Goal: Information Seeking & Learning: Learn about a topic

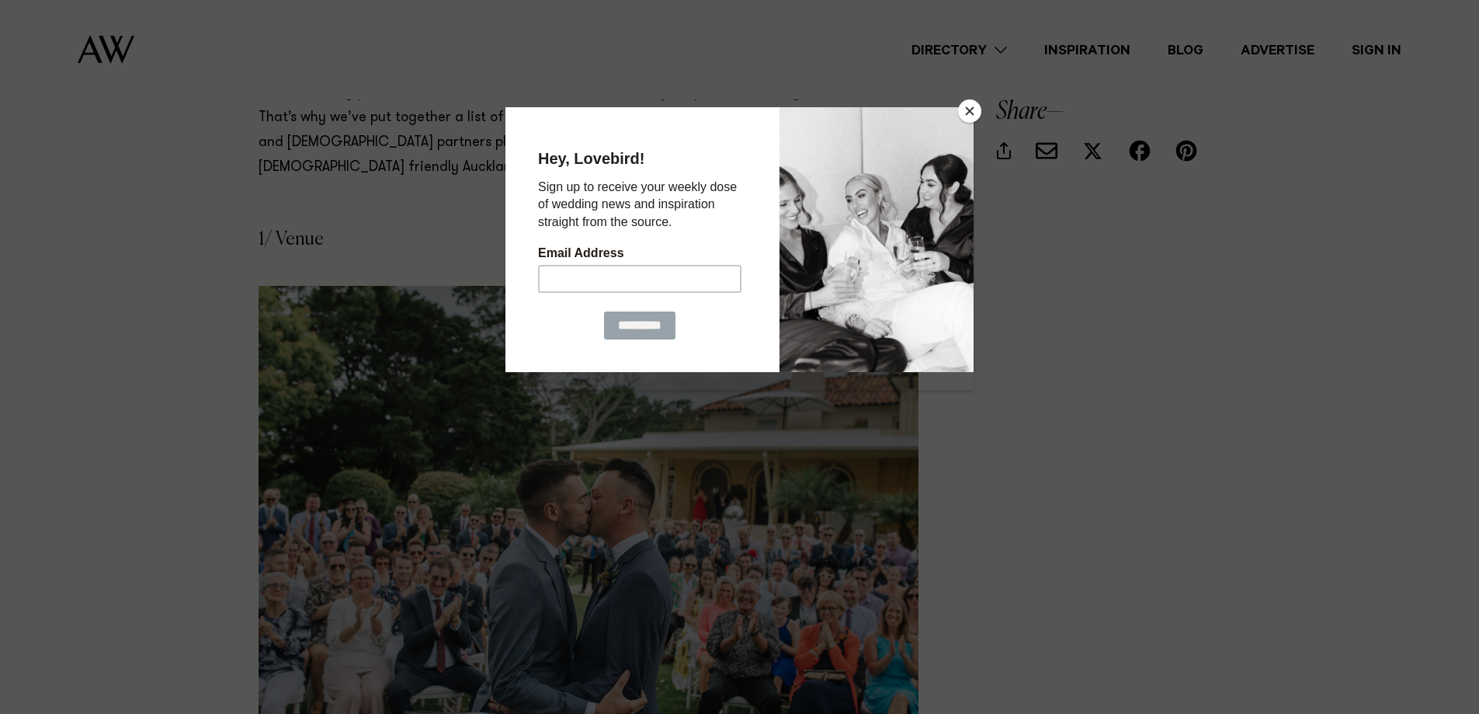
scroll to position [1786, 0]
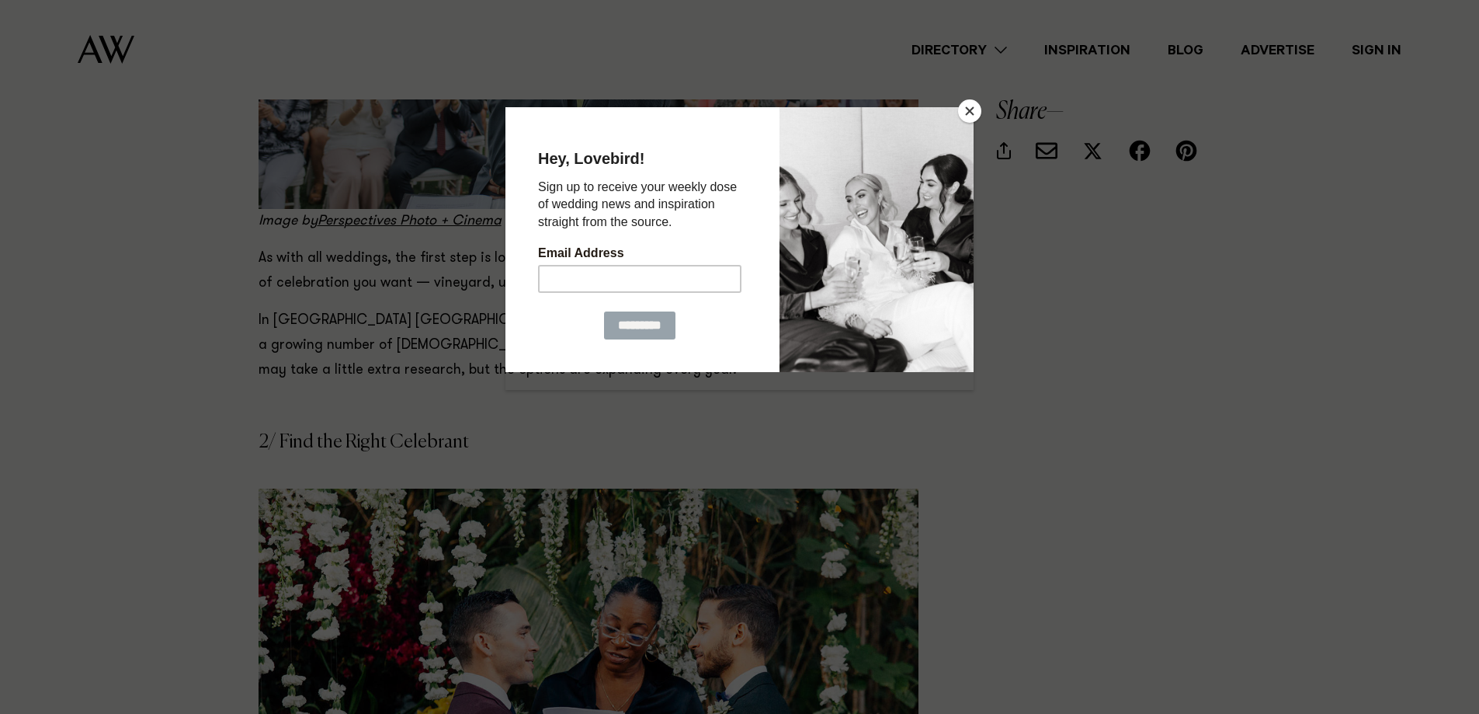
click at [975, 116] on button "Close" at bounding box center [969, 110] width 23 height 23
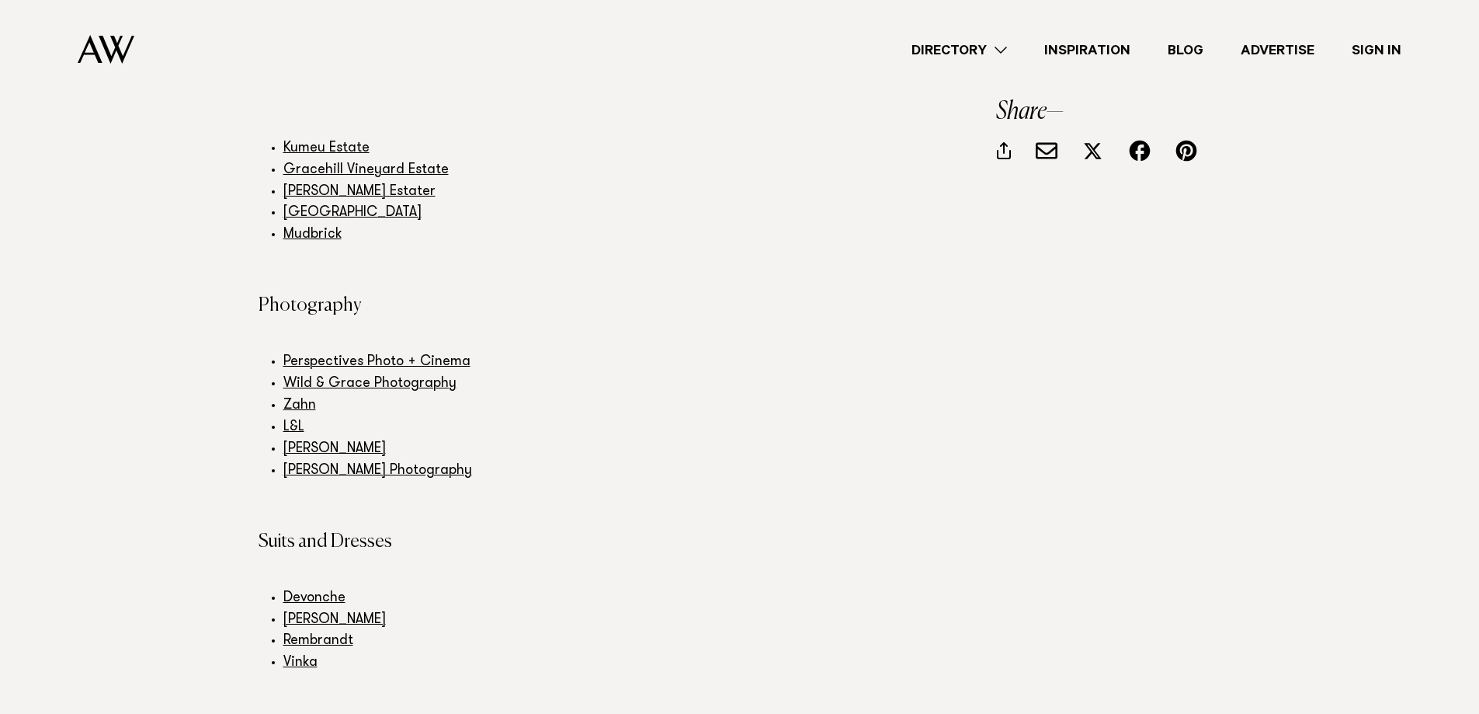
scroll to position [7299, 0]
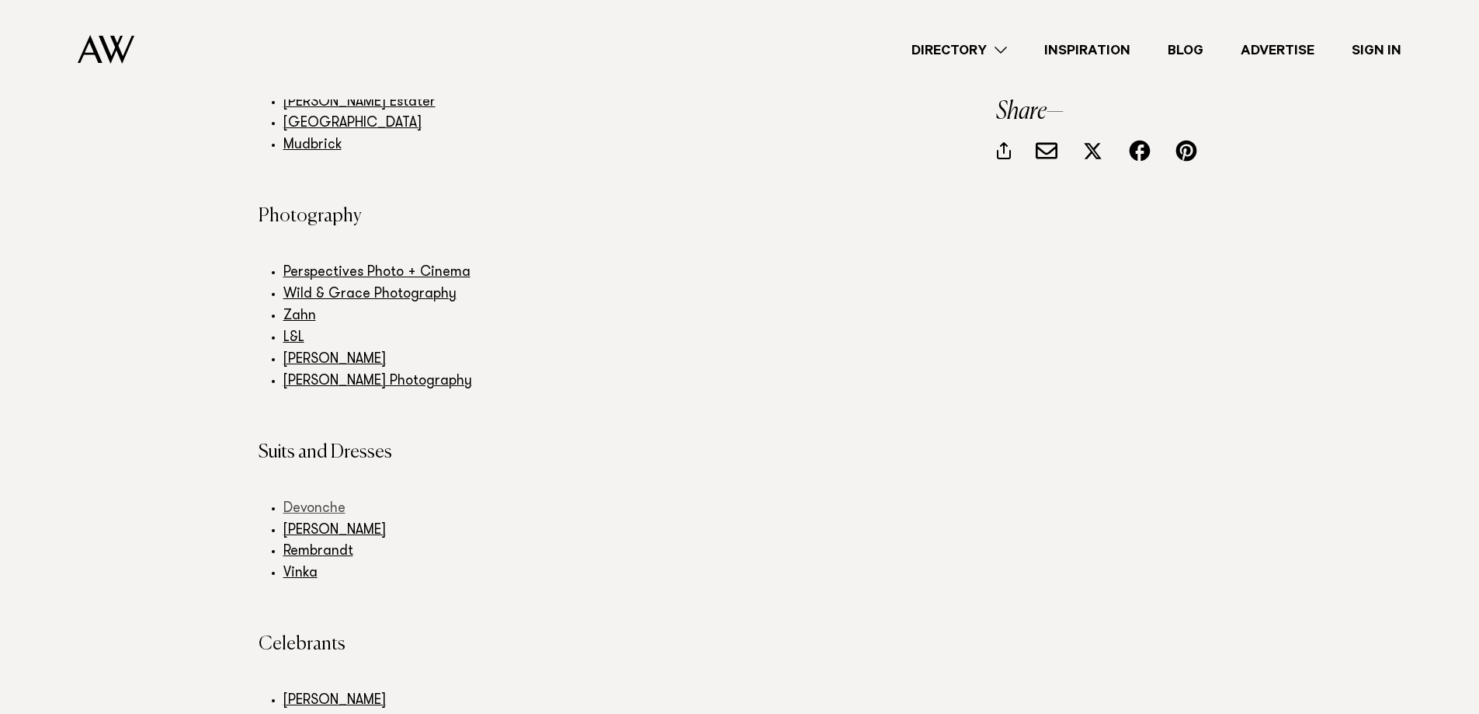
click at [318, 502] on link "Devonche" at bounding box center [314, 509] width 62 height 14
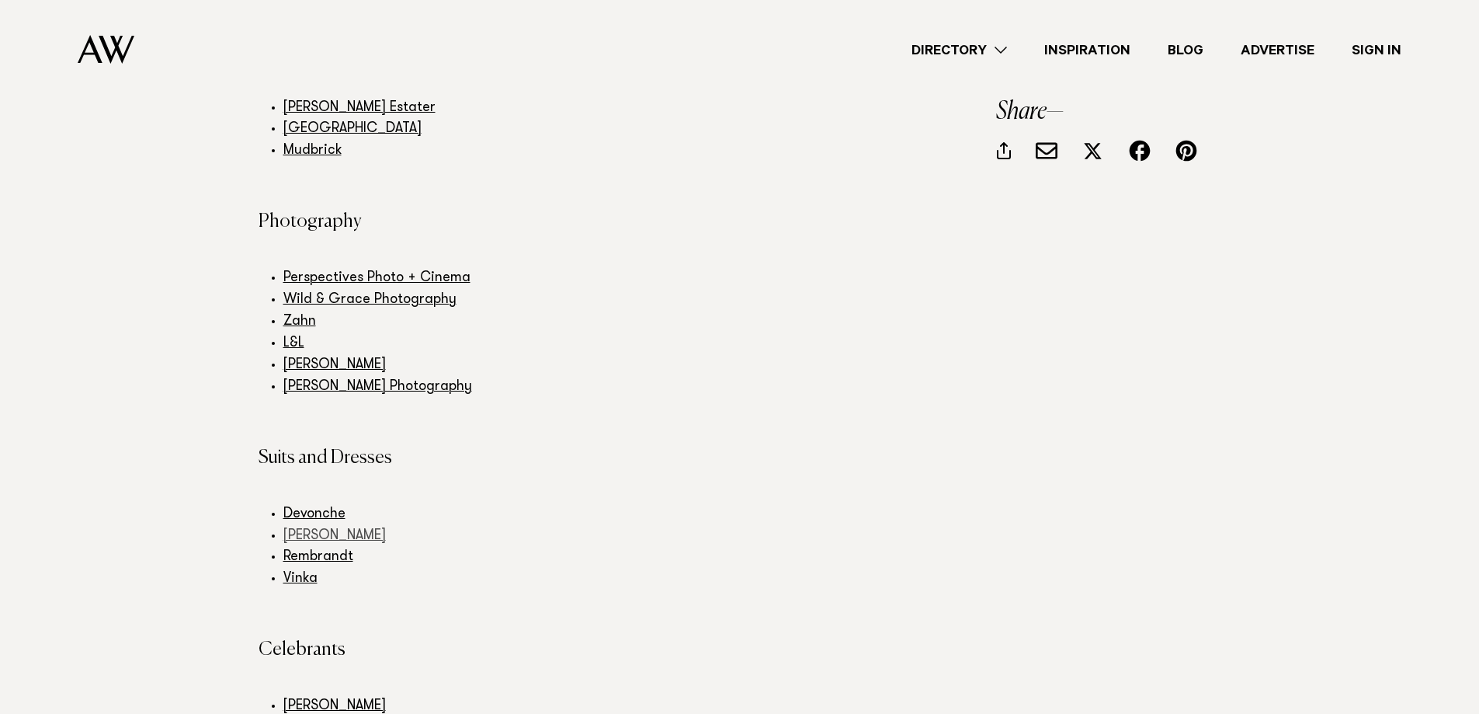
click at [320, 529] on link "Trish Peng" at bounding box center [334, 536] width 102 height 14
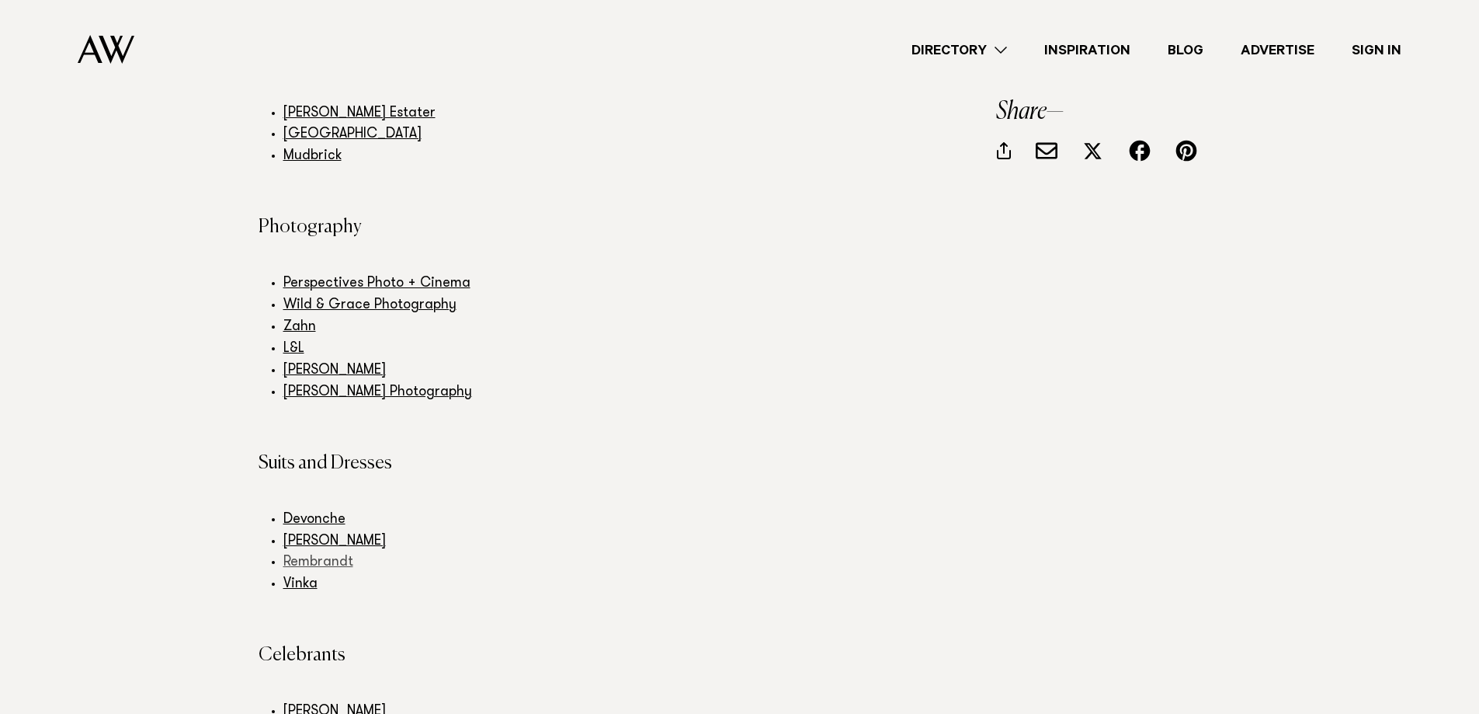
click at [312, 555] on link "Rembrandt" at bounding box center [318, 562] width 70 height 14
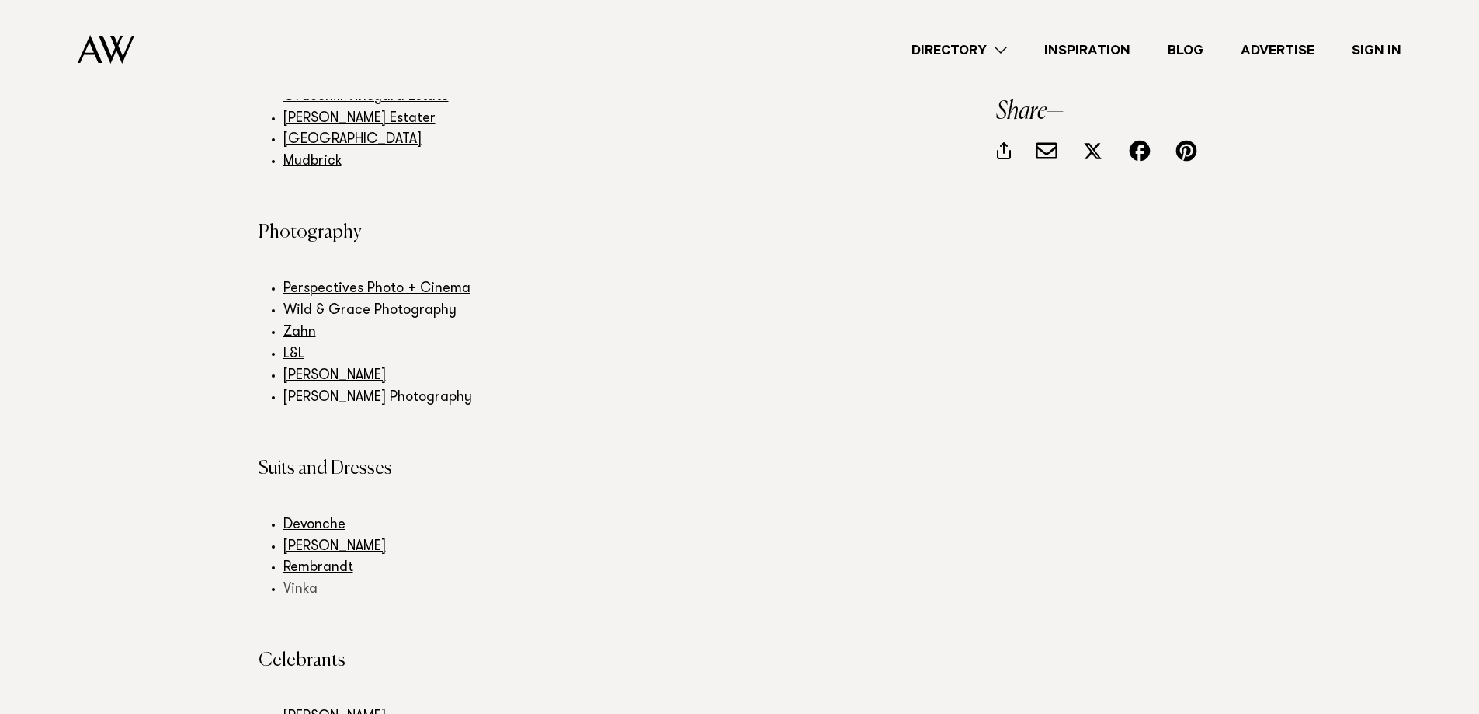
click at [301, 582] on link "Vinka" at bounding box center [300, 589] width 34 height 14
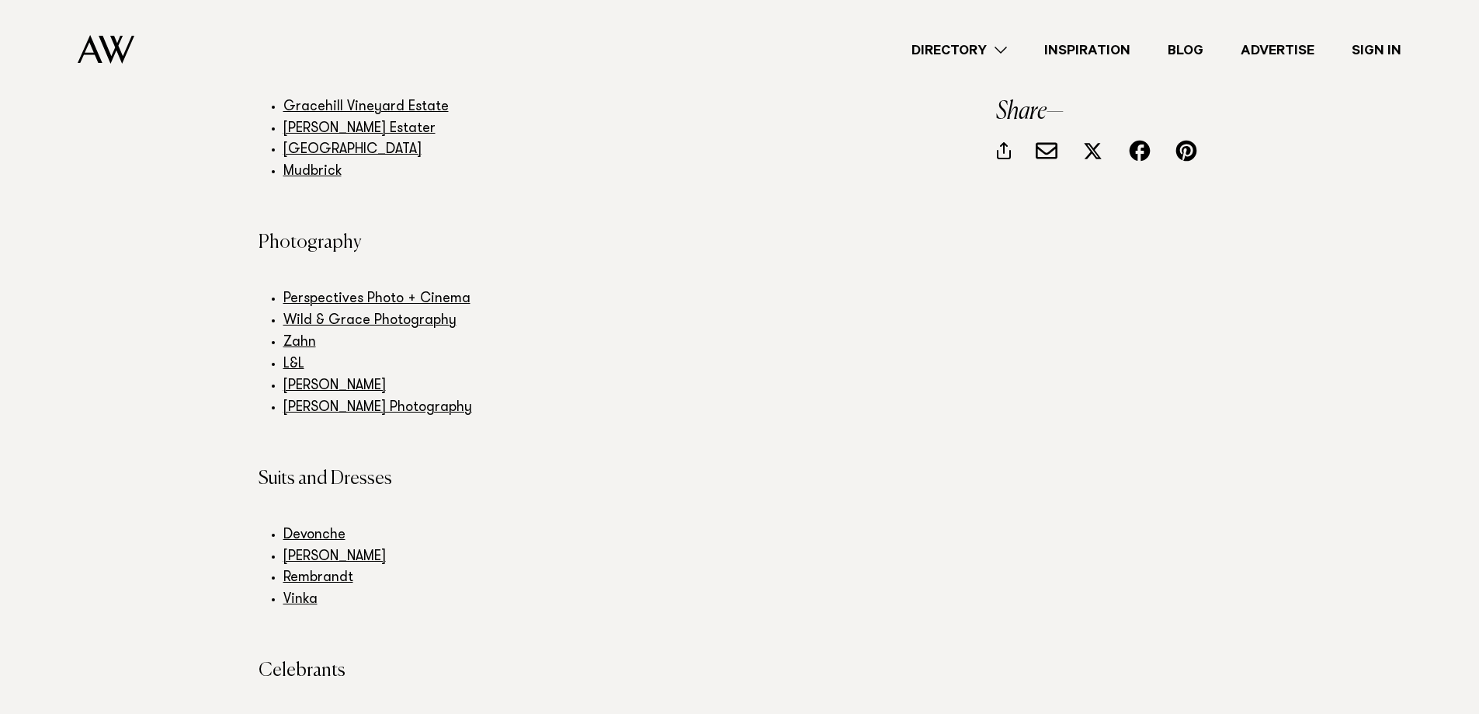
scroll to position [7122, 0]
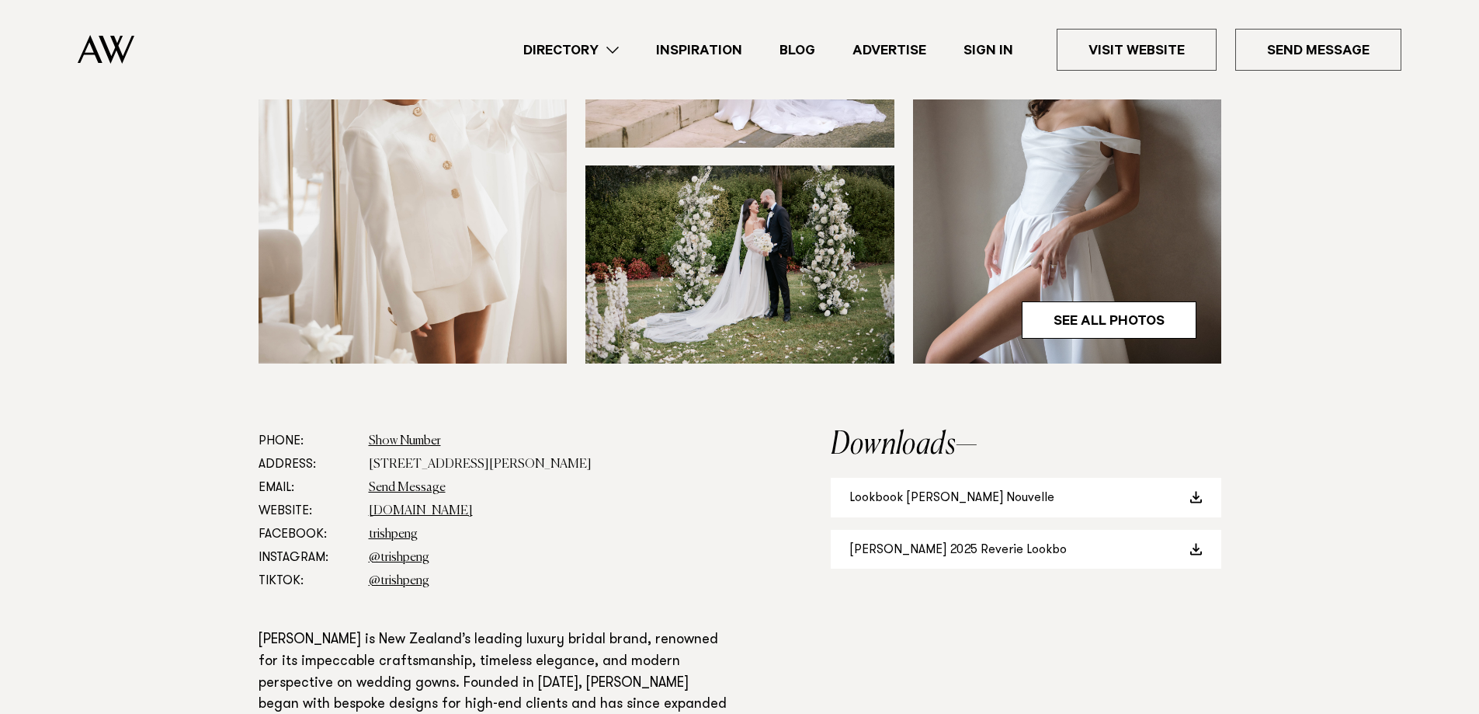
scroll to position [777, 0]
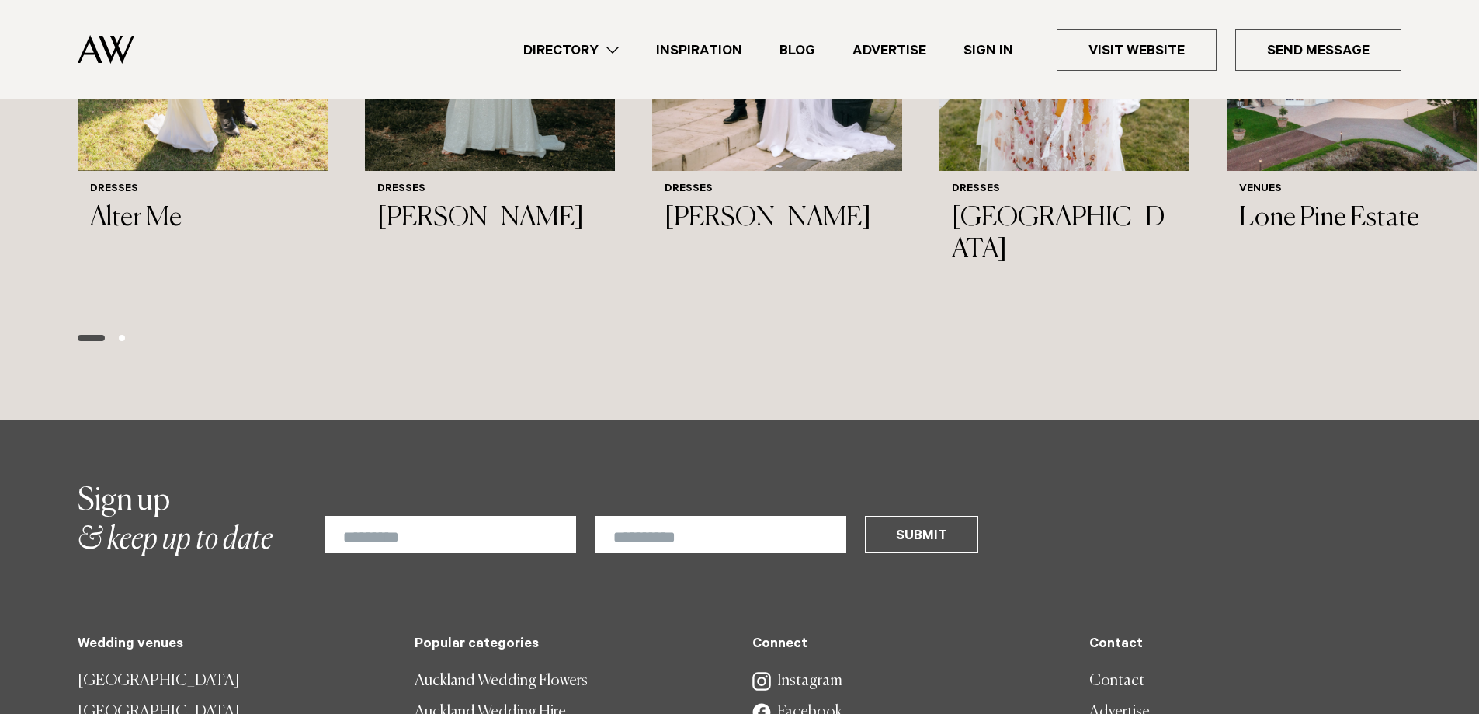
scroll to position [3184, 0]
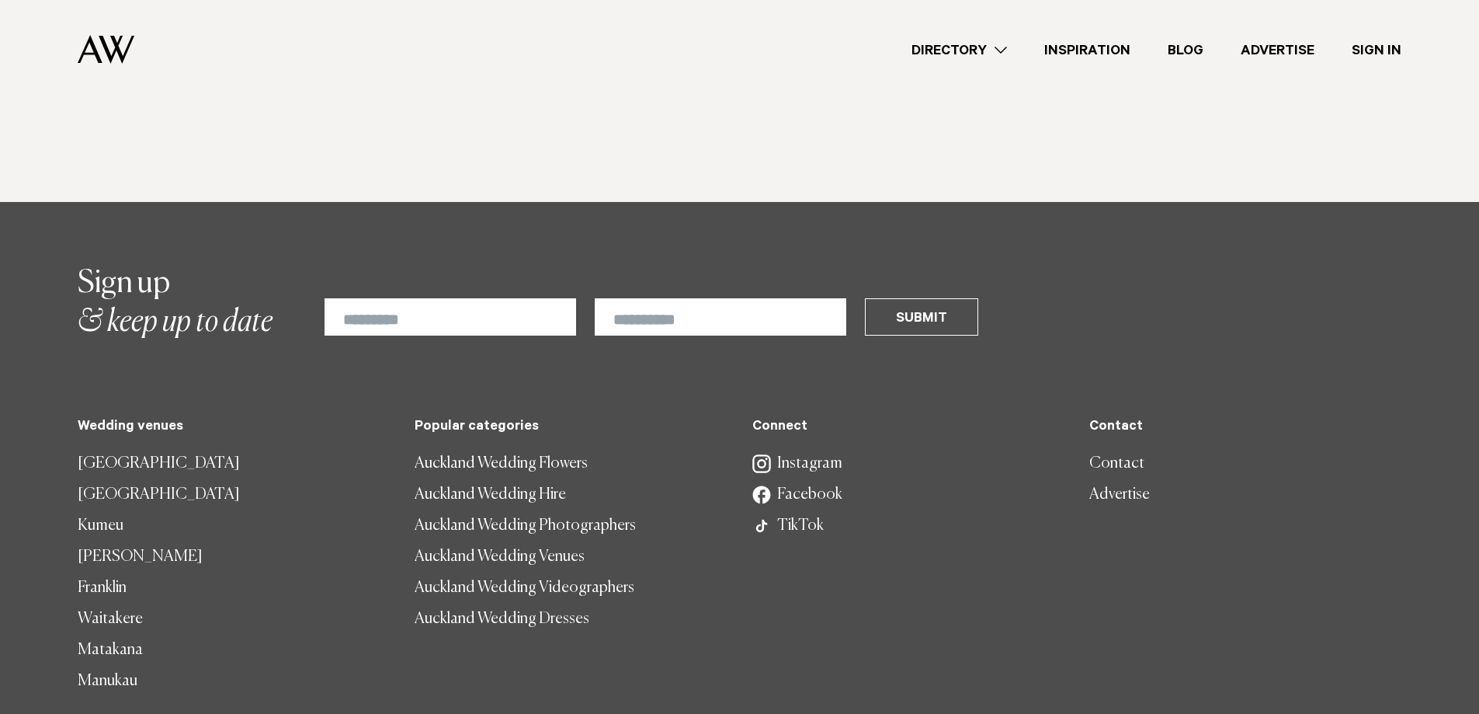
scroll to position [1165, 0]
